Goal: Find specific page/section: Find specific page/section

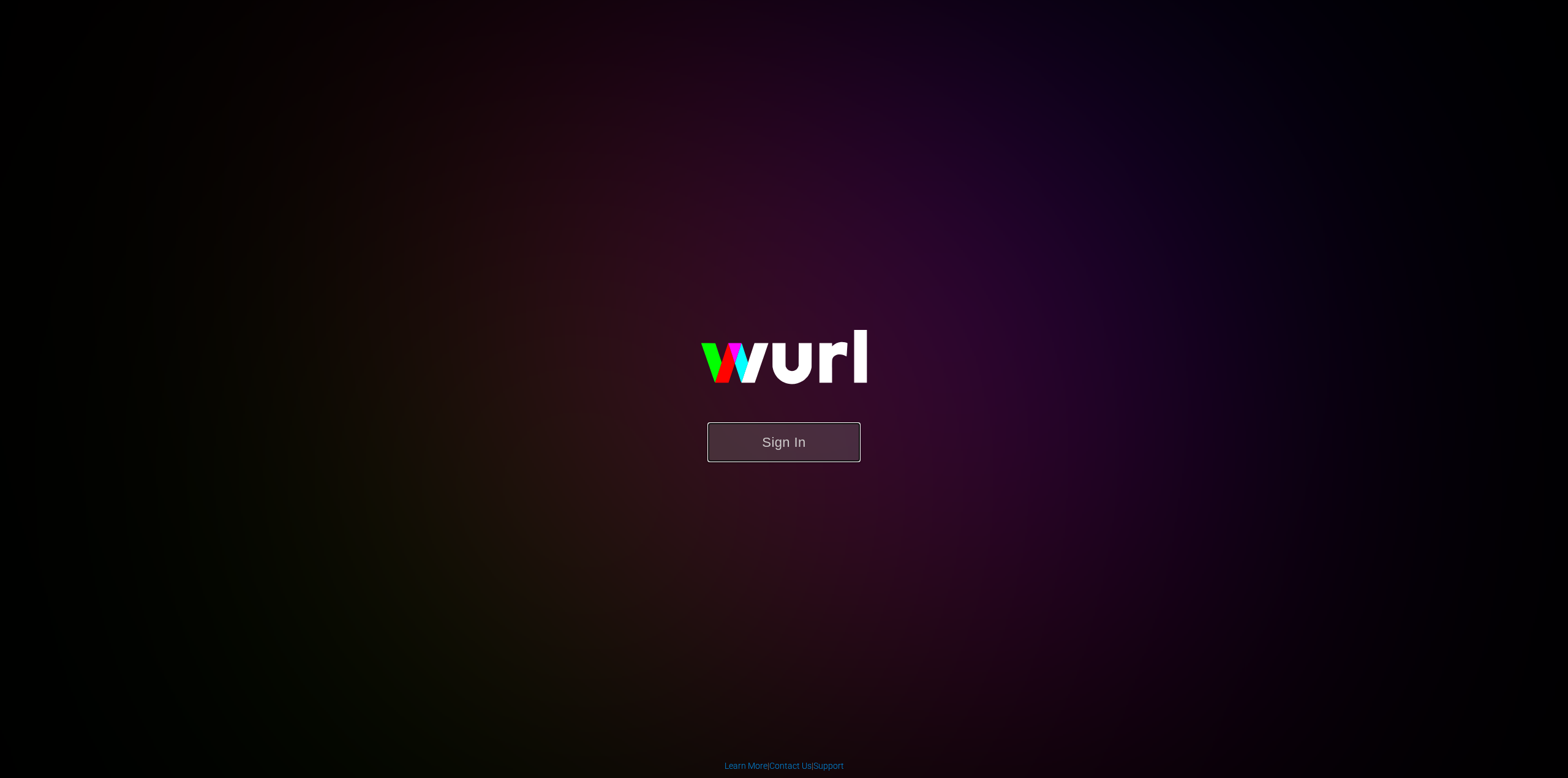
click at [784, 449] on button "Sign In" at bounding box center [784, 442] width 153 height 40
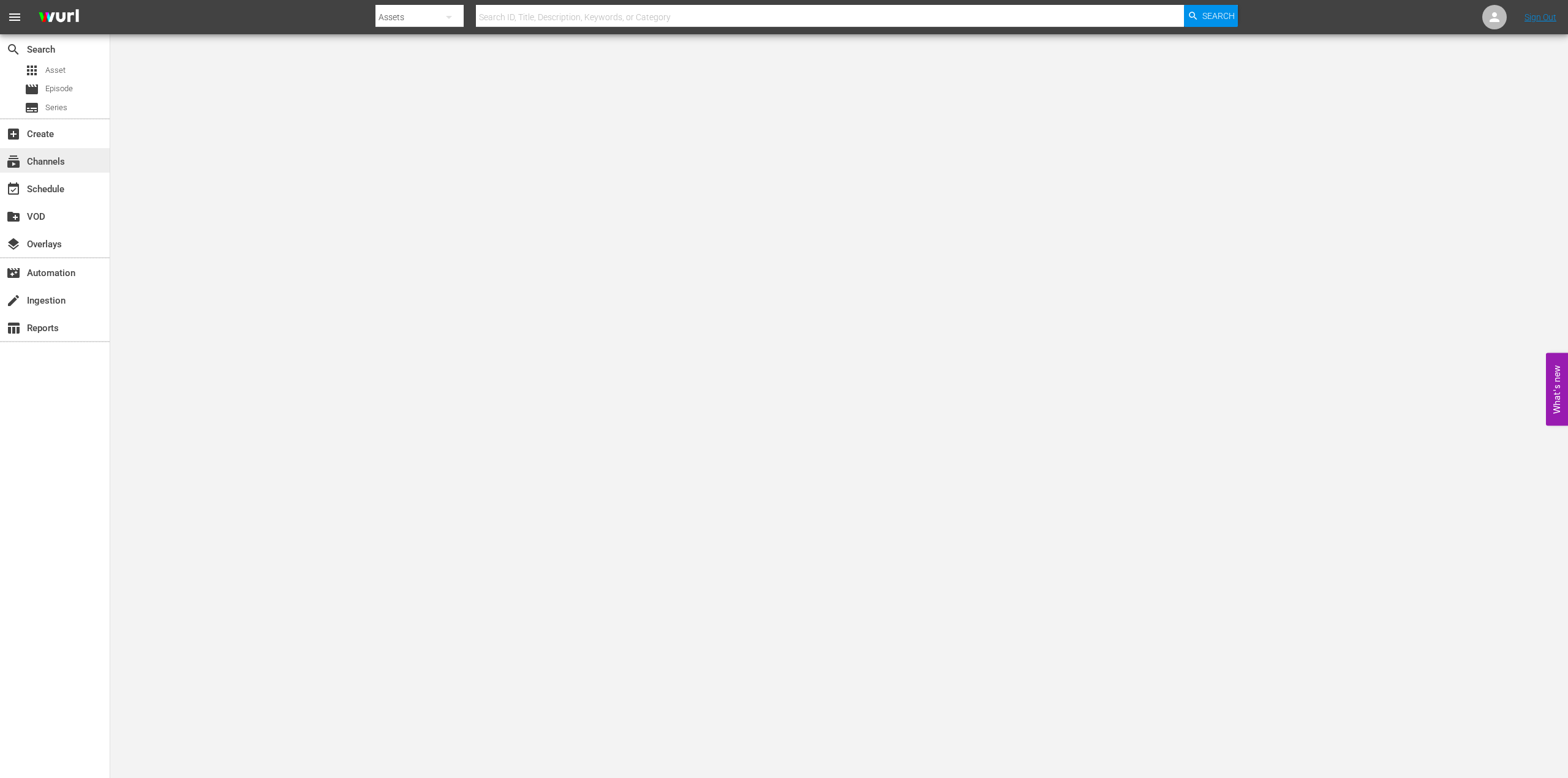
click at [59, 157] on div "subscriptions Channels" at bounding box center [34, 159] width 69 height 11
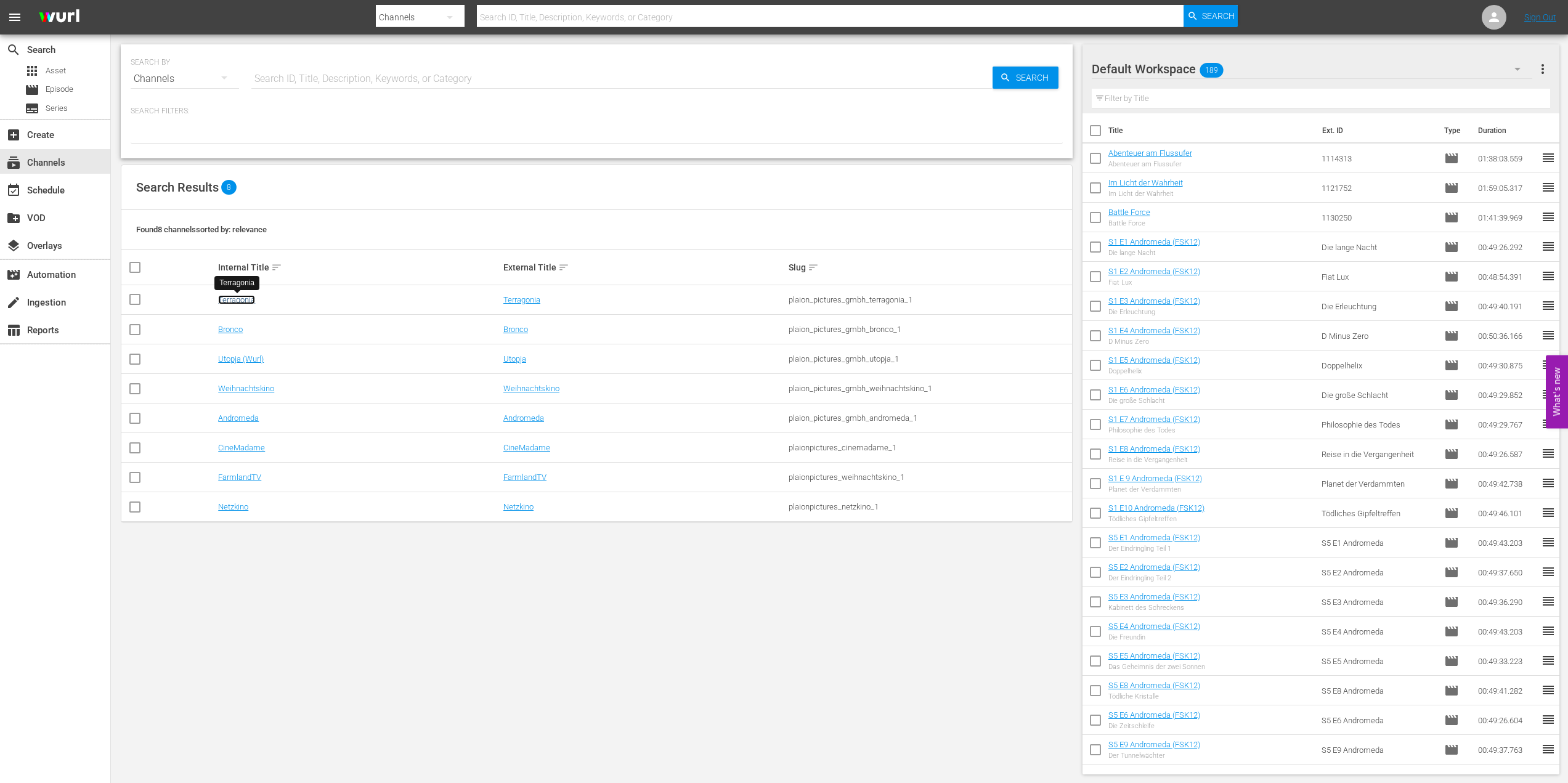
click at [248, 300] on link "Terragonia" at bounding box center [237, 300] width 37 height 9
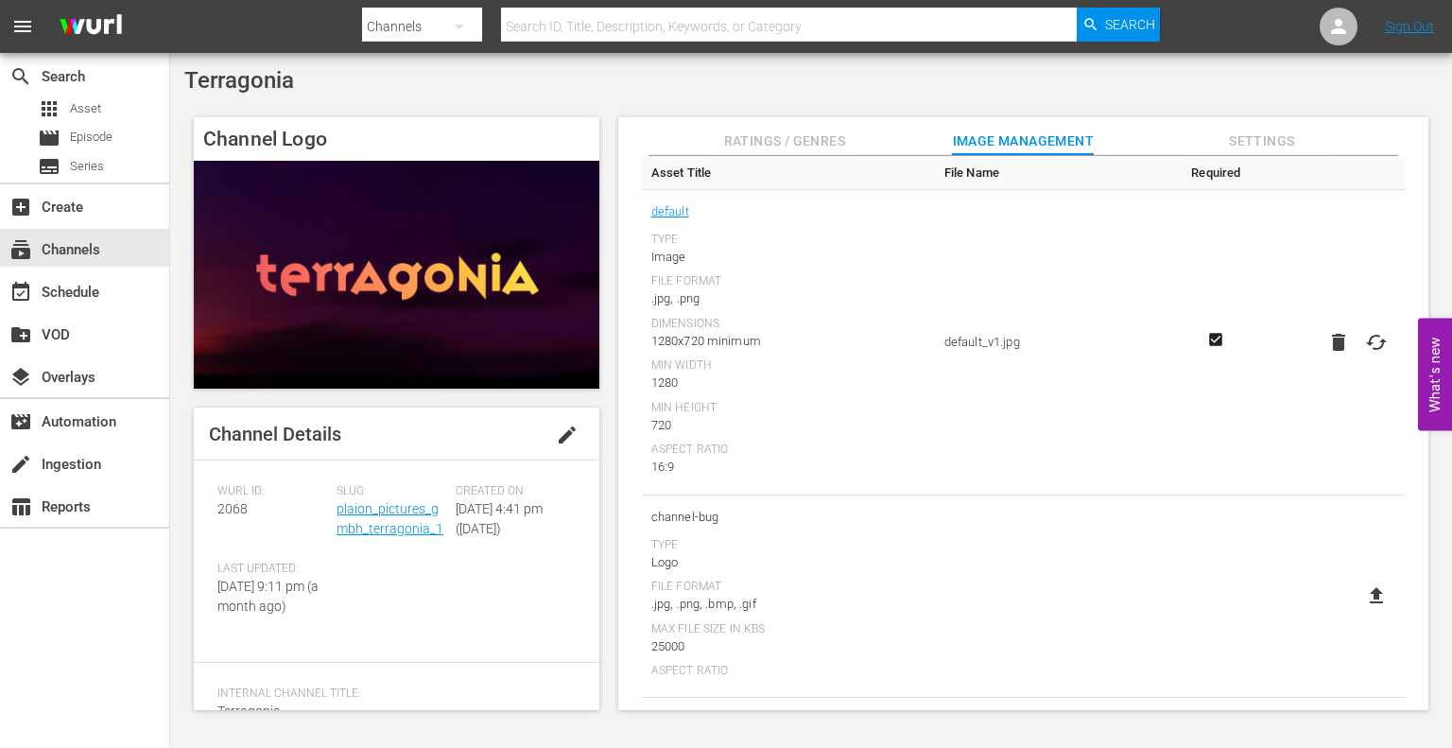
scroll to position [113, 0]
